Goal: Task Accomplishment & Management: Use online tool/utility

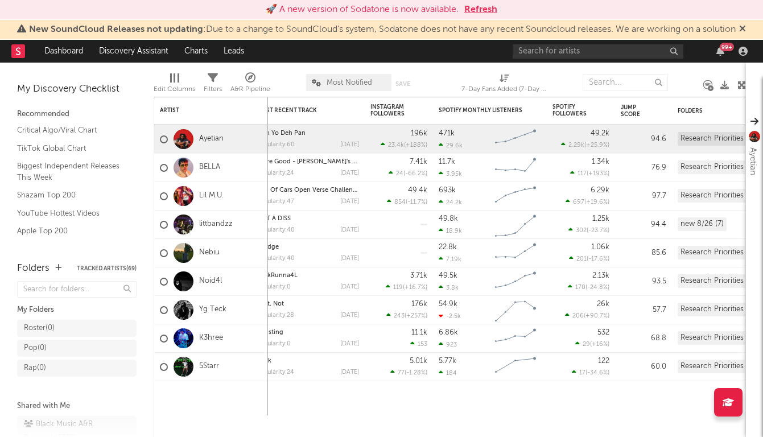
click at [109, 56] on link "Discovery Assistant" at bounding box center [133, 51] width 85 height 23
